Goal: Information Seeking & Learning: Learn about a topic

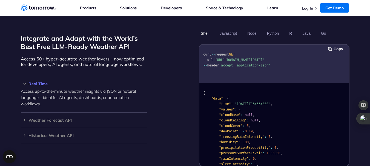
click at [222, 58] on span "'https://api.tomorrow.io/v4/weather/realtime?location=toronto&apikey=XXX'" at bounding box center [238, 60] width 51 height 4
click at [246, 65] on span "'accept: application/json'" at bounding box center [244, 65] width 51 height 4
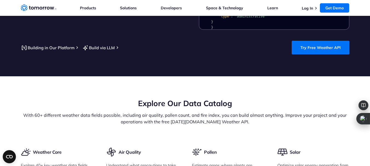
scroll to position [520, 0]
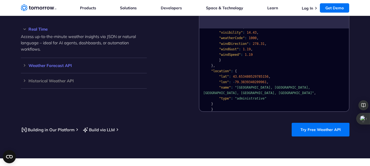
click at [34, 68] on h3 "Weather Forecast API" at bounding box center [84, 65] width 126 height 4
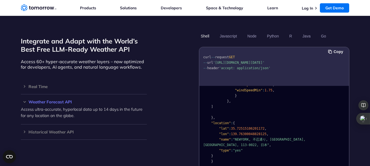
scroll to position [465, 0]
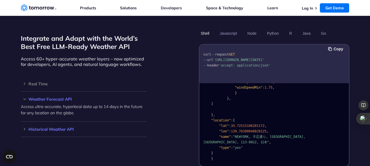
click at [52, 131] on h3 "Historical Weather API" at bounding box center [84, 129] width 126 height 4
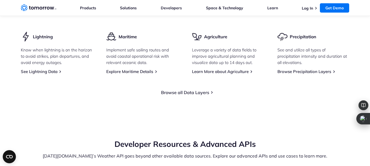
scroll to position [821, 0]
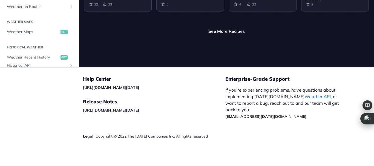
scroll to position [1475, 0]
click at [21, 57] on span "Weather Recent History" at bounding box center [33, 56] width 52 height 5
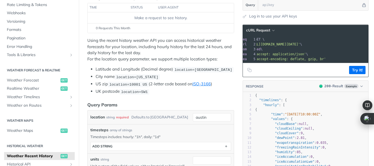
drag, startPoint x: 266, startPoint y: 44, endPoint x: 358, endPoint y: 45, distance: 91.7
click at [300, 45] on span "'[URL][DOMAIN_NAME][DATE]'" at bounding box center [273, 44] width 51 height 4
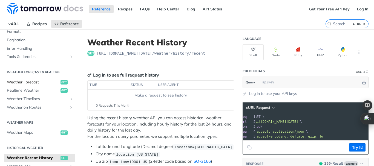
click at [17, 83] on span "Weather Forecast" at bounding box center [33, 82] width 52 height 5
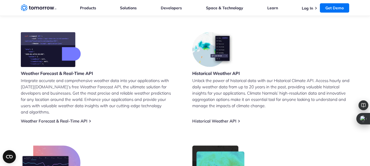
scroll to position [219, 0]
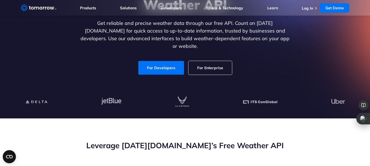
scroll to position [46, 0]
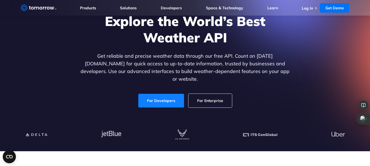
click at [164, 94] on link "For Developers" at bounding box center [161, 101] width 46 height 14
click at [210, 96] on link "For Enterprise" at bounding box center [210, 101] width 44 height 14
